Goal: Task Accomplishment & Management: Manage account settings

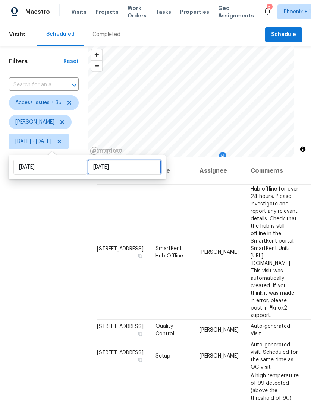
click at [135, 166] on input "[DATE]" at bounding box center [124, 167] width 73 height 15
select select "6"
select select "2025"
select select "7"
select select "2025"
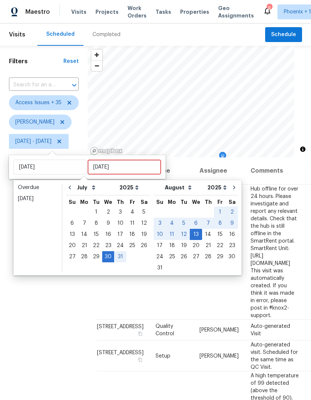
click at [172, 37] on div "Scheduled Completed" at bounding box center [151, 34] width 228 height 22
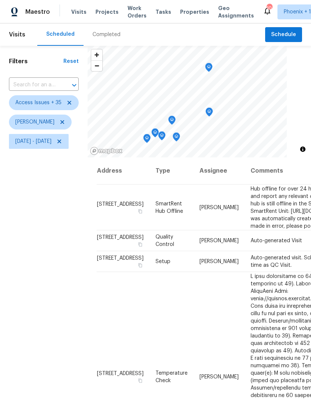
click at [10, 39] on span "Visits" at bounding box center [17, 34] width 16 height 16
click at [138, 104] on icon "Map marker" at bounding box center [134, 105] width 7 height 9
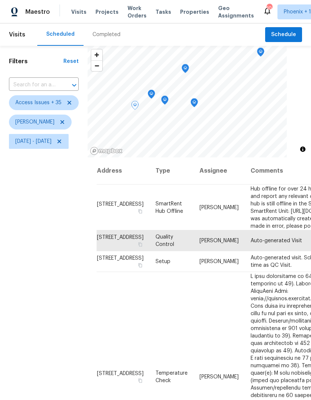
click at [155, 94] on icon "Map marker" at bounding box center [151, 94] width 7 height 9
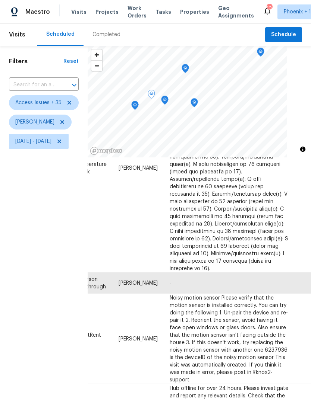
scroll to position [293, 80]
click at [168, 100] on icon "Map marker" at bounding box center [164, 100] width 7 height 9
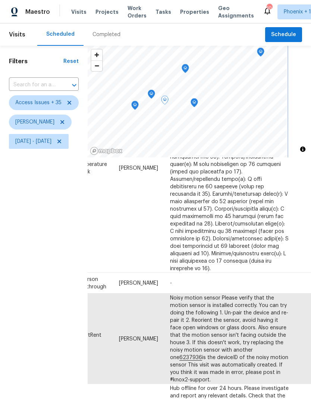
click at [155, 96] on icon "Map marker" at bounding box center [151, 94] width 7 height 9
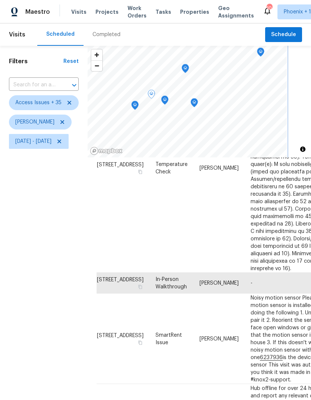
scroll to position [298, 0]
click at [168, 101] on icon "Map marker" at bounding box center [164, 100] width 7 height 9
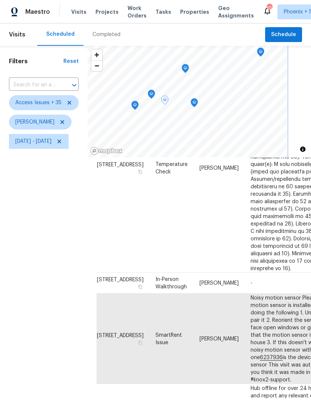
click at [196, 102] on icon "Map marker" at bounding box center [194, 102] width 4 height 2
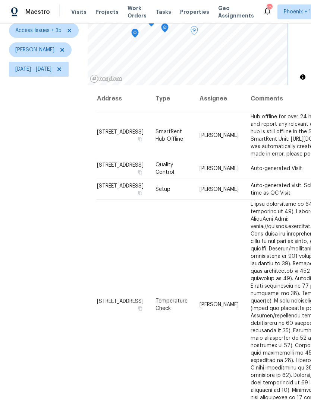
scroll to position [72, 0]
click at [166, 29] on icon "Map marker" at bounding box center [165, 28] width 2 height 2
click at [195, 30] on icon "Map marker" at bounding box center [194, 31] width 2 height 2
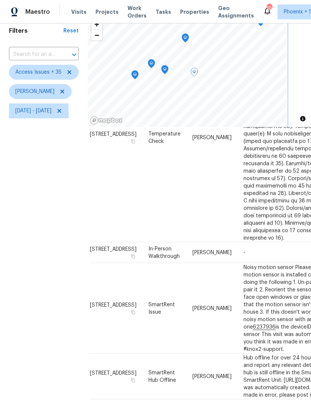
scroll to position [31, 0]
click at [138, 70] on icon "Map marker" at bounding box center [134, 74] width 7 height 9
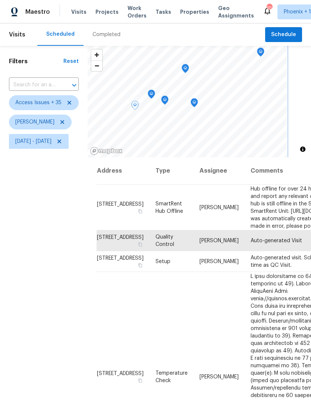
scroll to position [0, 0]
click at [155, 90] on icon "Map marker" at bounding box center [151, 94] width 7 height 9
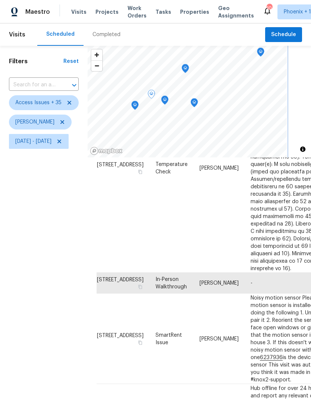
click at [168, 98] on icon "Map marker" at bounding box center [164, 100] width 7 height 9
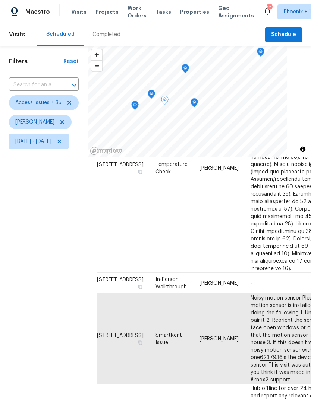
click at [197, 101] on icon "Map marker" at bounding box center [194, 103] width 7 height 9
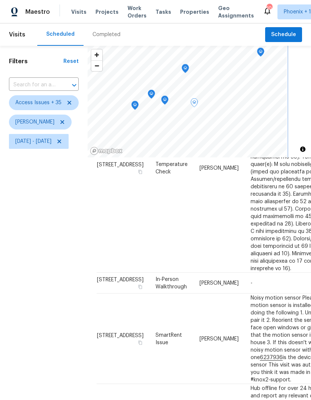
click at [188, 71] on icon "Map marker" at bounding box center [185, 68] width 7 height 9
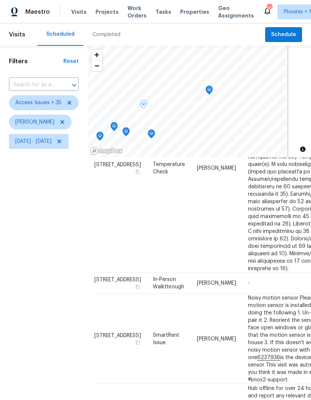
click at [212, 86] on icon "Map marker" at bounding box center [209, 90] width 7 height 9
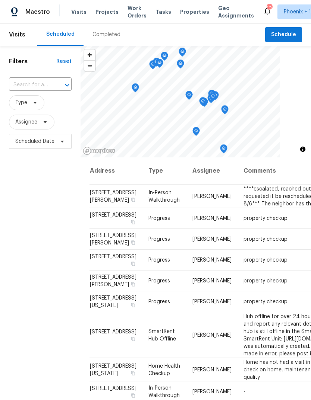
click at [44, 85] on input "text" at bounding box center [30, 85] width 42 height 12
type input "25038"
click at [46, 108] on li "25038 N 40th Ave, Phoenix, AZ 85083" at bounding box center [40, 102] width 62 height 12
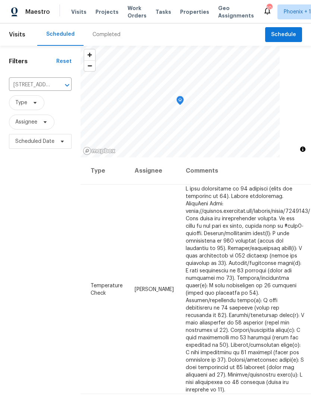
scroll to position [0, 57]
click at [0, 0] on icon at bounding box center [0, 0] width 0 height 0
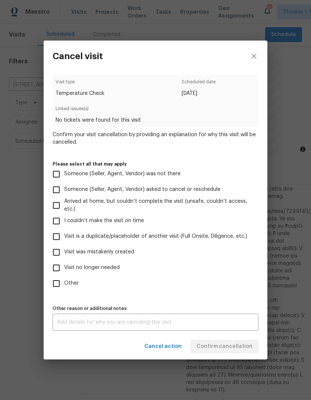
click at [58, 254] on input "Visit was mistakenly created" at bounding box center [56, 253] width 16 height 16
checkbox input "true"
click at [235, 352] on span "Confirm cancellation" at bounding box center [224, 346] width 56 height 9
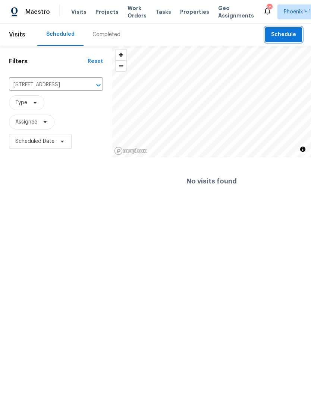
click at [290, 35] on span "Schedule" at bounding box center [283, 34] width 25 height 9
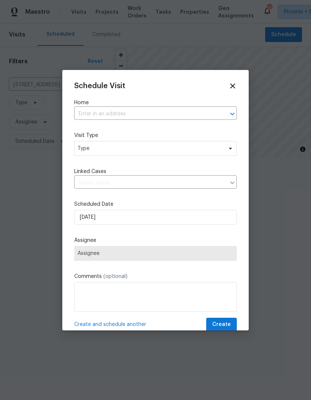
click at [140, 115] on input "text" at bounding box center [145, 114] width 142 height 12
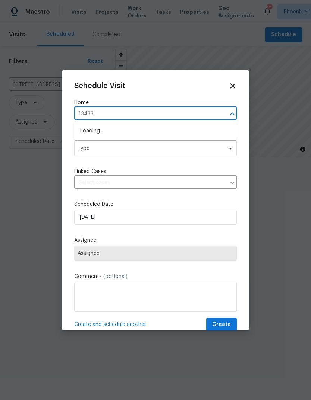
type input "13433 n"
click at [152, 144] on li "13433 N Emberwood Dr, Sun City, AZ 85351" at bounding box center [155, 143] width 162 height 12
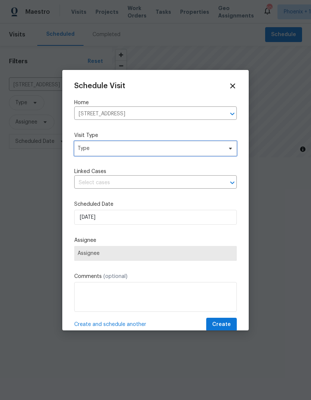
click at [148, 147] on span "Type" at bounding box center [149, 148] width 145 height 7
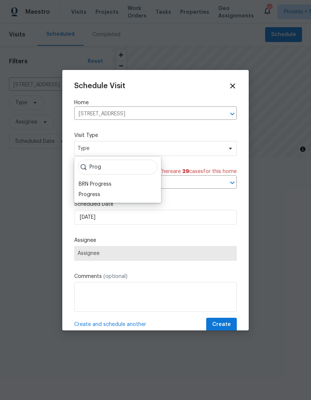
type input "Prog"
click at [111, 198] on div "Progress" at bounding box center [117, 195] width 82 height 10
click at [95, 198] on div "Progress" at bounding box center [90, 194] width 22 height 7
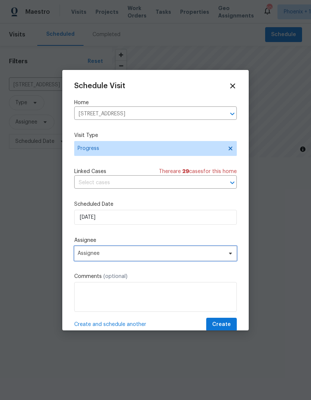
click at [153, 254] on span "Assignee" at bounding box center [150, 254] width 146 height 6
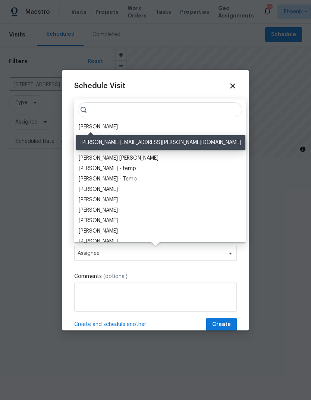
click at [96, 127] on div "[PERSON_NAME]" at bounding box center [98, 126] width 39 height 7
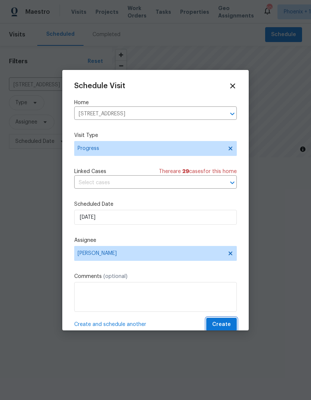
click at [221, 323] on span "Create" at bounding box center [221, 324] width 19 height 9
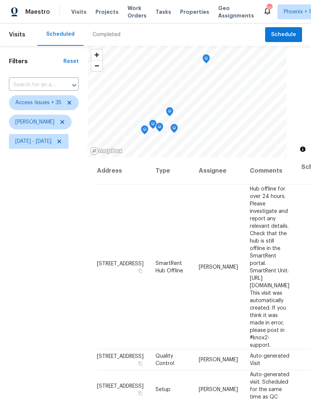
click at [209, 58] on icon "Map marker" at bounding box center [206, 59] width 7 height 9
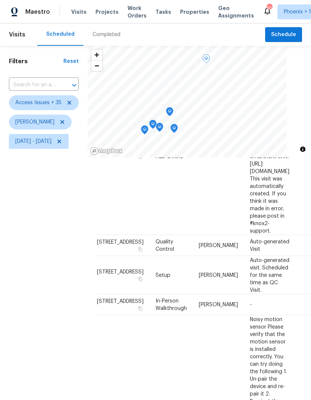
scroll to position [114, 0]
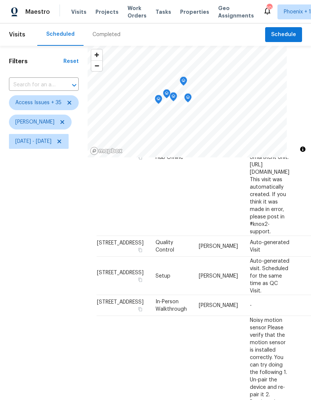
click at [162, 98] on icon "Map marker" at bounding box center [158, 99] width 7 height 9
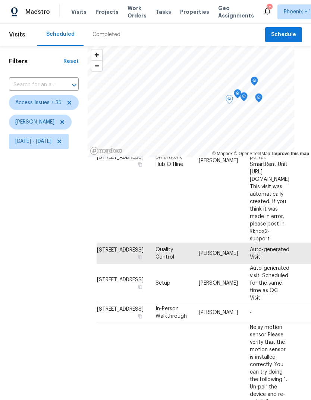
scroll to position [0, 0]
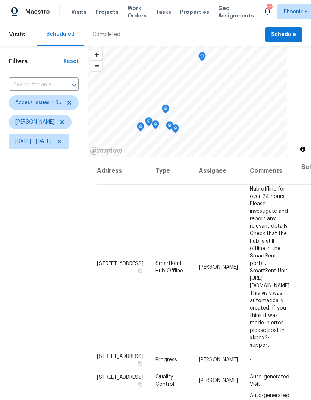
click at [179, 131] on icon "Map marker" at bounding box center [174, 128] width 7 height 9
